Goal: Information Seeking & Learning: Find contact information

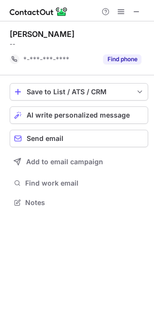
scroll to position [196, 154]
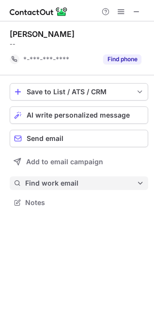
click at [76, 181] on span "Find work email" at bounding box center [81, 183] width 112 height 9
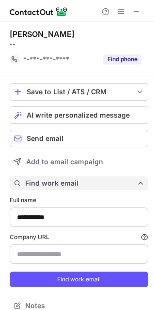
scroll to position [299, 148]
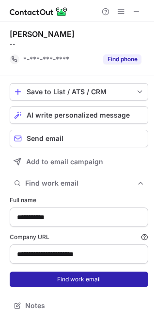
click at [88, 273] on button "Find work email" at bounding box center [79, 279] width 139 height 16
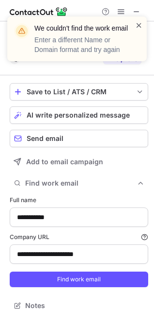
click at [142, 27] on span at bounding box center [139, 25] width 8 height 10
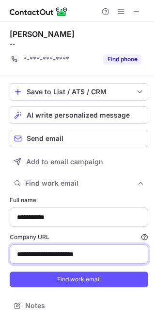
drag, startPoint x: 99, startPoint y: 257, endPoint x: -46, endPoint y: 282, distance: 146.3
click at [0, 282] on html "**********" at bounding box center [77, 155] width 154 height 310
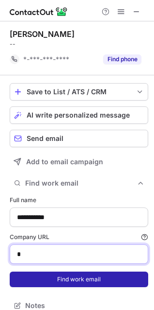
type input "*********"
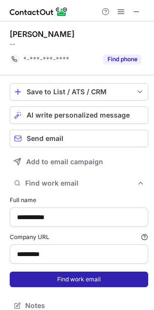
click at [82, 278] on button "Find work email" at bounding box center [79, 279] width 139 height 16
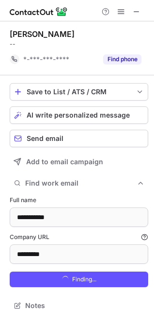
scroll to position [314, 148]
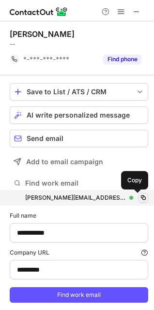
click at [140, 197] on span at bounding box center [144, 198] width 8 height 8
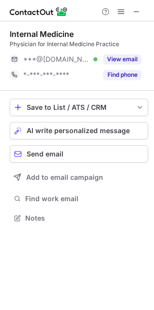
scroll to position [211, 154]
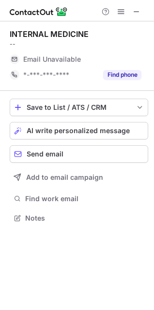
scroll to position [211, 154]
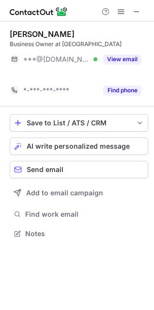
scroll to position [211, 154]
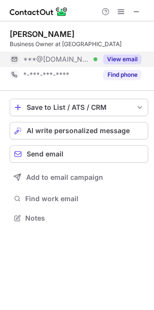
click at [130, 61] on button "View email" at bounding box center [122, 59] width 38 height 10
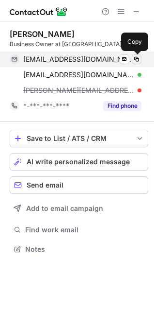
click at [136, 58] on span at bounding box center [137, 59] width 8 height 8
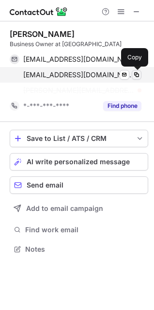
click at [138, 77] on span at bounding box center [137, 75] width 8 height 8
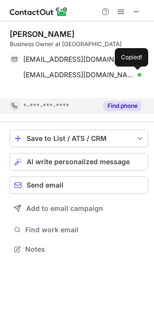
scroll to position [227, 154]
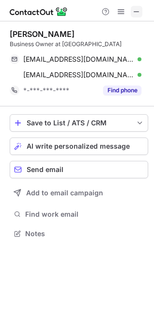
click at [135, 16] on span at bounding box center [137, 12] width 8 height 8
